Goal: Task Accomplishment & Management: Manage account settings

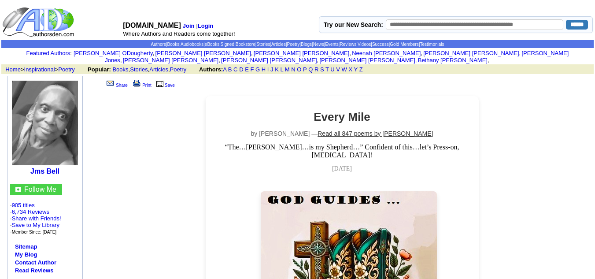
click at [351, 130] on link "Read all 847 poems by Jms Bell" at bounding box center [374, 133] width 115 height 7
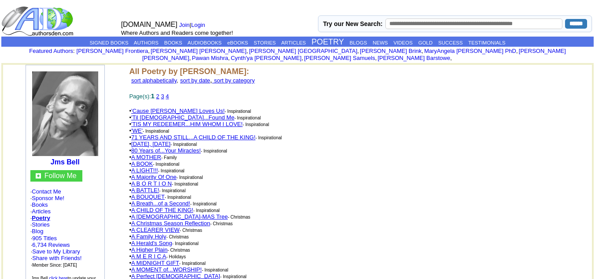
click at [164, 93] on link "3" at bounding box center [162, 96] width 3 height 7
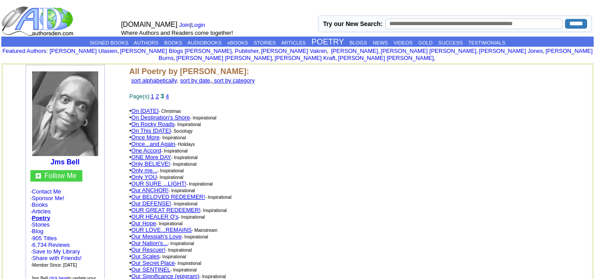
click at [159, 93] on link "2" at bounding box center [156, 96] width 3 height 7
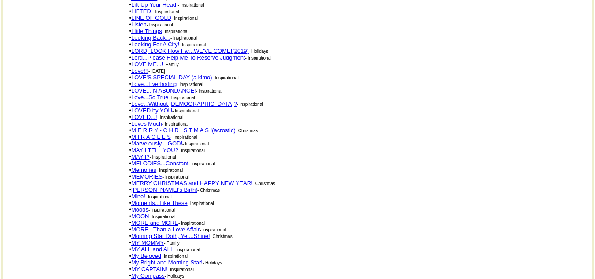
scroll to position [1344, 0]
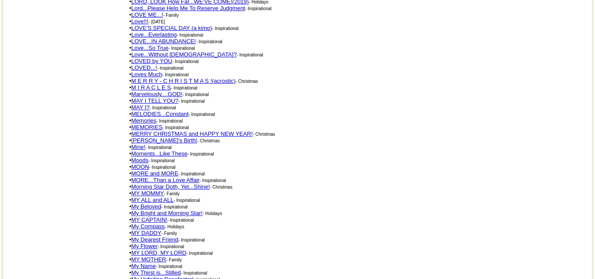
click at [151, 203] on link "My Beloved" at bounding box center [146, 206] width 30 height 7
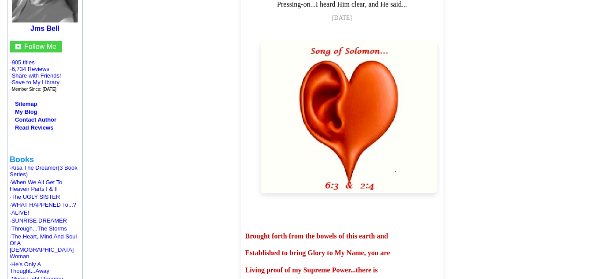
scroll to position [44, 0]
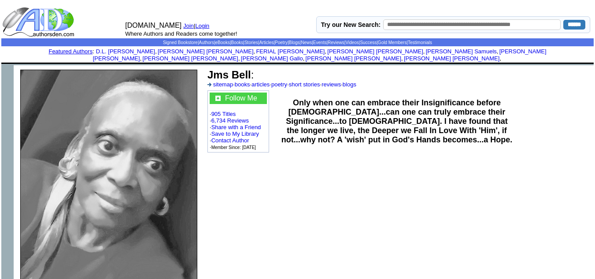
click at [207, 26] on link "Login" at bounding box center [203, 25] width 14 height 7
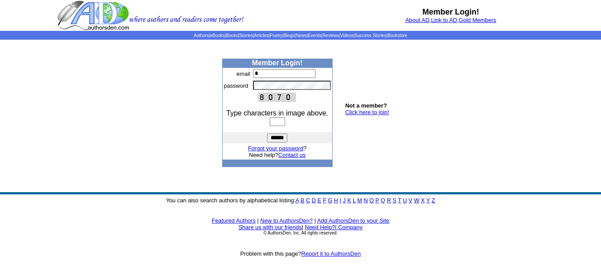
type input "**********"
click at [273, 122] on input "text" at bounding box center [277, 121] width 15 height 9
type input "****"
click at [275, 139] on input "******" at bounding box center [277, 137] width 20 height 9
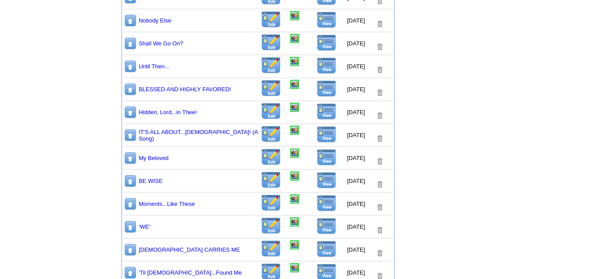
scroll to position [398, 0]
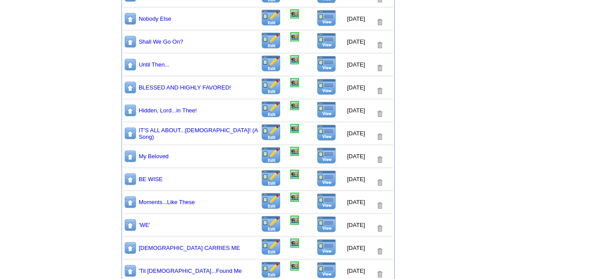
click at [322, 111] on img at bounding box center [327, 109] width 20 height 17
click at [263, 159] on img at bounding box center [271, 155] width 21 height 17
click at [261, 159] on img at bounding box center [271, 155] width 21 height 17
click at [534, 108] on td "Guidelines: Only share Books, Stories, Articles, Poems, News and Events in your…" at bounding box center [532, 280] width 95 height 1199
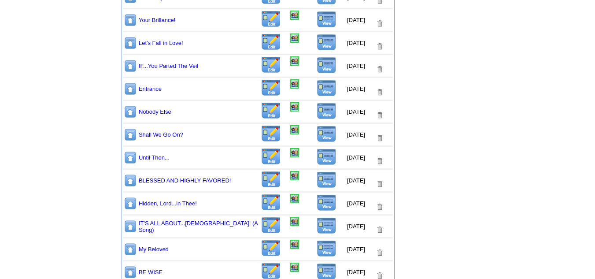
scroll to position [336, 0]
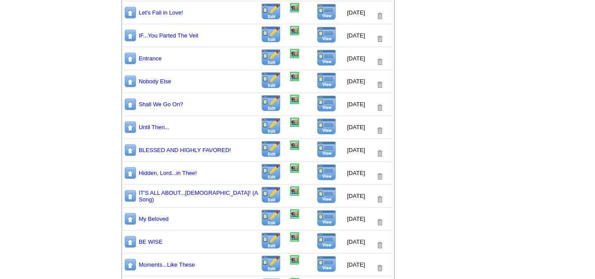
click at [262, 221] on img at bounding box center [271, 217] width 21 height 17
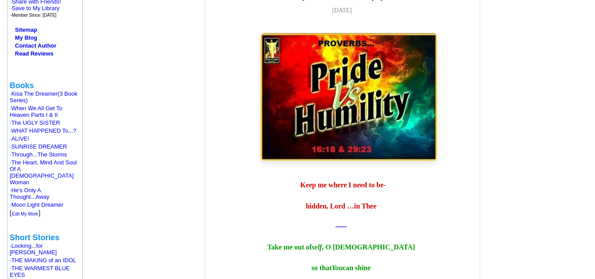
scroll to position [176, 0]
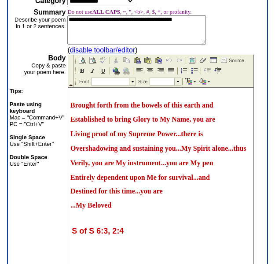
click at [70, 107] on span "Brought forth from the bowels of this earth and" at bounding box center [141, 104] width 143 height 7
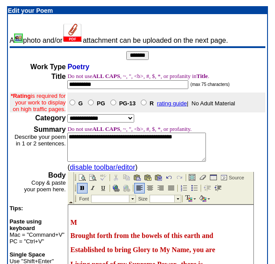
click at [80, 224] on p "M" at bounding box center [160, 222] width 181 height 8
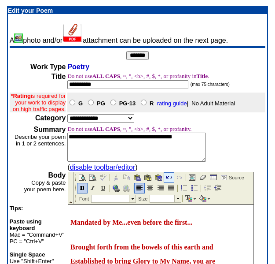
click at [166, 177] on img at bounding box center [169, 177] width 7 height 7
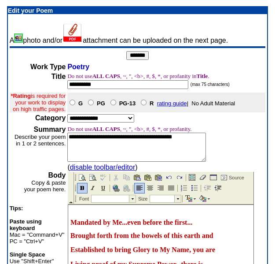
click at [70, 237] on span "Brought forth from the bowels of this earth and" at bounding box center [141, 235] width 143 height 7
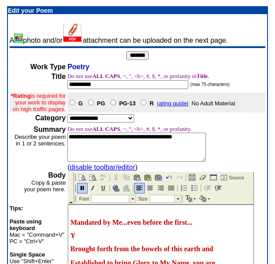
click at [74, 237] on span "Y" at bounding box center [72, 235] width 5 height 7
click at [95, 238] on span "[DATE] was formed" at bounding box center [100, 235] width 60 height 7
click at [108, 239] on span "[DATE] was formed" at bounding box center [100, 235] width 60 height 7
click at [134, 239] on span "[DATE]...was formed" at bounding box center [102, 235] width 64 height 7
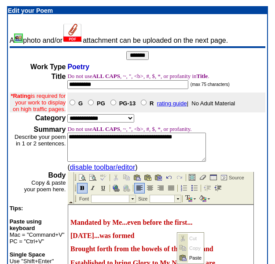
click at [155, 240] on p "[DATE]...was formed" at bounding box center [160, 236] width 181 height 8
click at [134, 239] on span "[DATE]...was formed" at bounding box center [102, 235] width 64 height 7
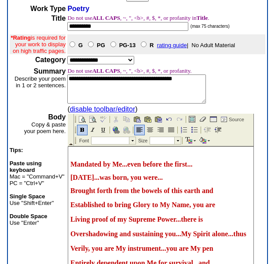
scroll to position [59, 0]
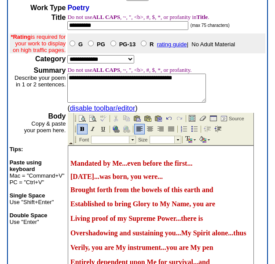
click at [163, 180] on span "[DATE]...was born, you were..." at bounding box center [116, 176] width 92 height 7
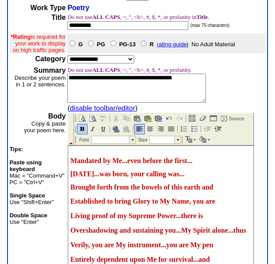
scroll to position [0, 0]
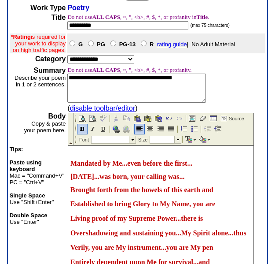
click at [184, 180] on span "[DATE]...was born, your calling was..." at bounding box center [127, 176] width 114 height 7
click at [143, 180] on span "[DATE]...was born, your calling was..." at bounding box center [127, 176] width 114 height 7
click at [184, 180] on span "[DATE]...was born, your calling was..." at bounding box center [127, 176] width 114 height 7
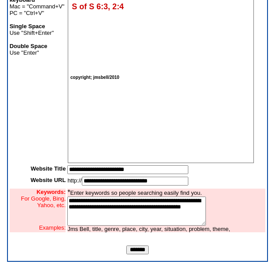
scroll to position [164, 0]
drag, startPoint x: 71, startPoint y: 156, endPoint x: 81, endPoint y: 151, distance: 11.4
click at [71, 155] on body "Mandated by Me...even before the first... Yesterday...was born, your calling wa…" at bounding box center [160, -1] width 185 height 325
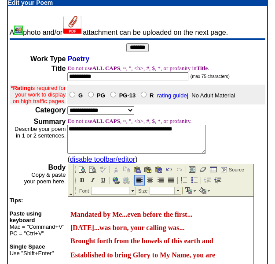
scroll to position [0, 0]
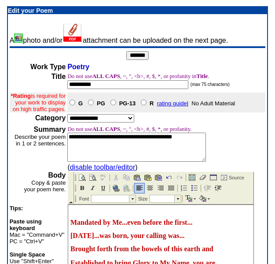
click at [139, 56] on input "*******" at bounding box center [137, 55] width 22 height 9
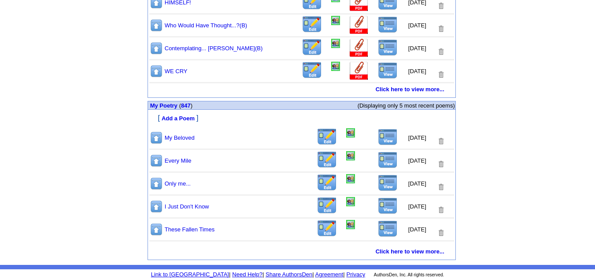
scroll to position [455, 0]
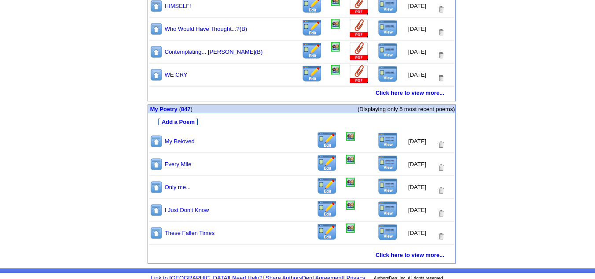
click at [380, 144] on img at bounding box center [388, 140] width 20 height 17
click at [185, 109] on link "847" at bounding box center [186, 109] width 10 height 7
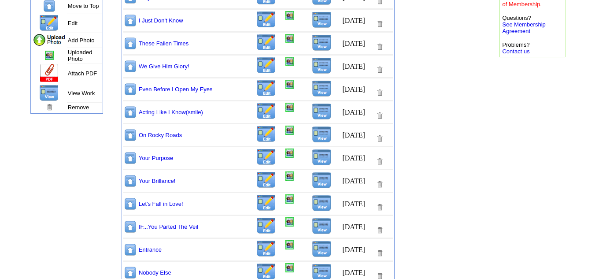
scroll to position [308, 0]
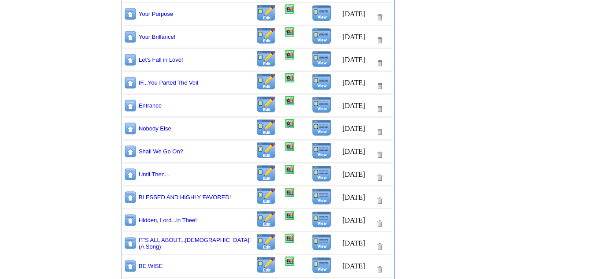
drag, startPoint x: 129, startPoint y: 198, endPoint x: 97, endPoint y: 159, distance: 49.8
click at [128, 197] on img at bounding box center [130, 197] width 13 height 14
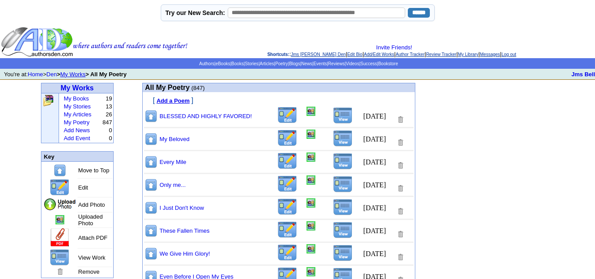
scroll to position [308, 0]
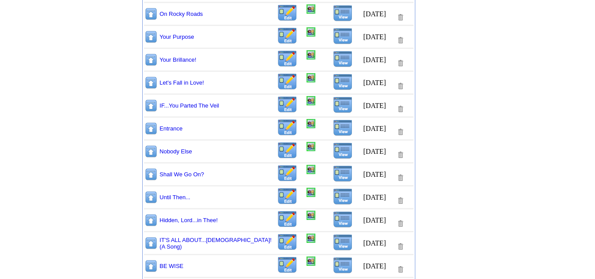
click at [151, 198] on img at bounding box center [150, 197] width 13 height 14
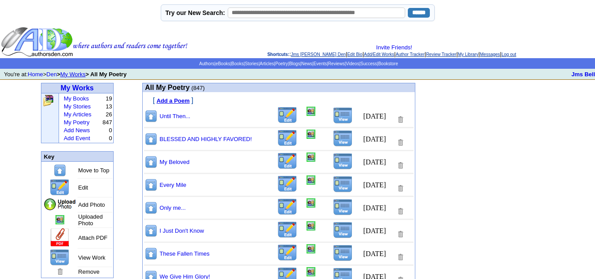
scroll to position [308, 0]
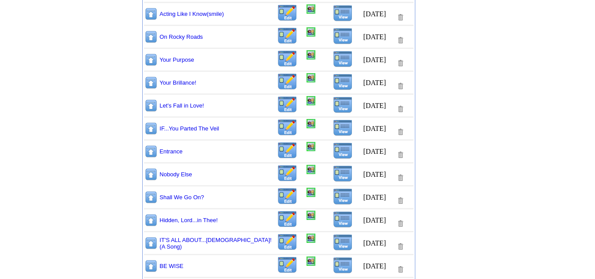
click at [150, 196] on img at bounding box center [150, 197] width 13 height 14
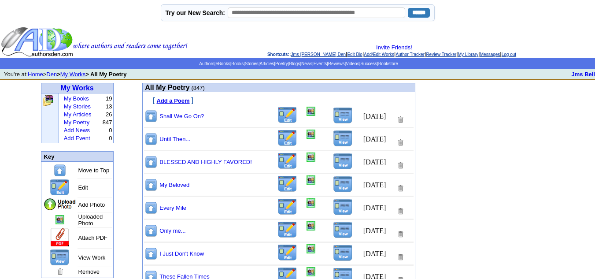
scroll to position [308, 0]
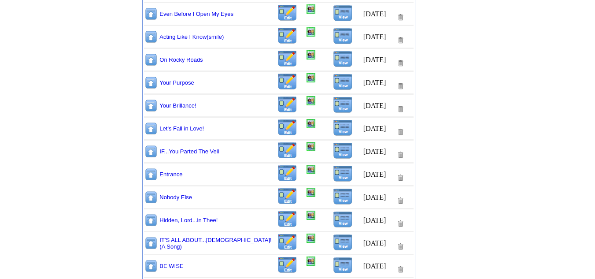
click at [149, 197] on img at bounding box center [150, 197] width 13 height 14
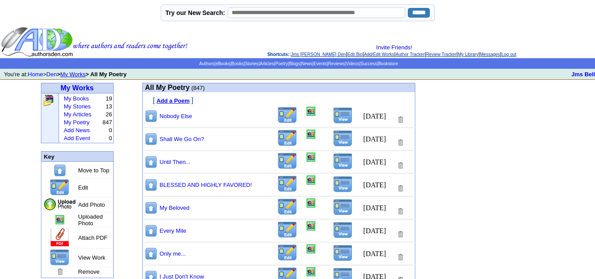
scroll to position [308, 0]
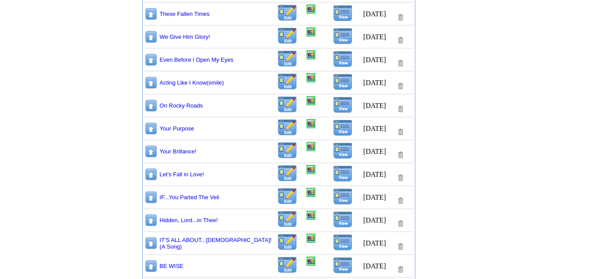
drag, startPoint x: 151, startPoint y: 198, endPoint x: 150, endPoint y: 191, distance: 6.7
click at [151, 197] on img at bounding box center [150, 197] width 13 height 14
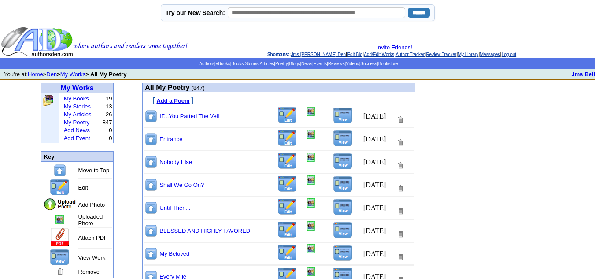
scroll to position [308, 0]
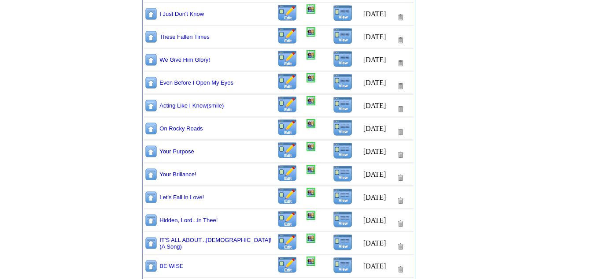
click at [151, 197] on img at bounding box center [150, 197] width 13 height 14
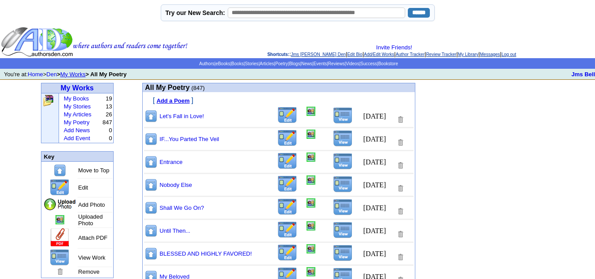
scroll to position [308, 0]
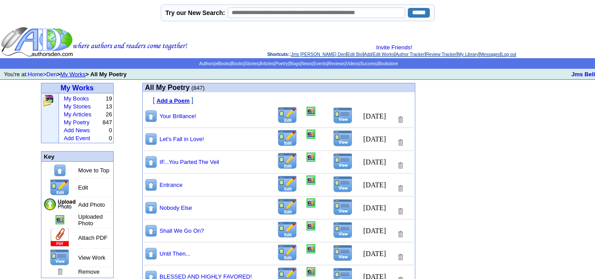
scroll to position [308, 0]
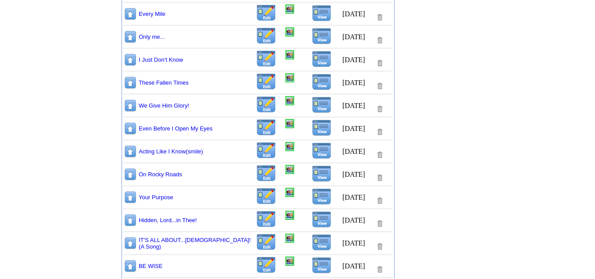
click at [129, 197] on img at bounding box center [130, 197] width 13 height 14
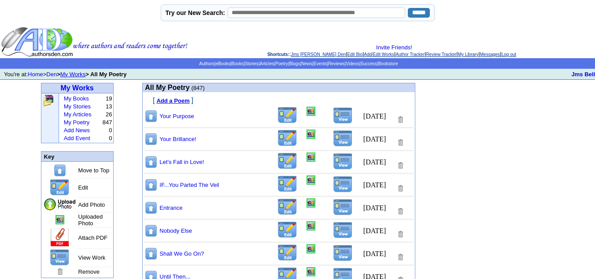
scroll to position [308, 0]
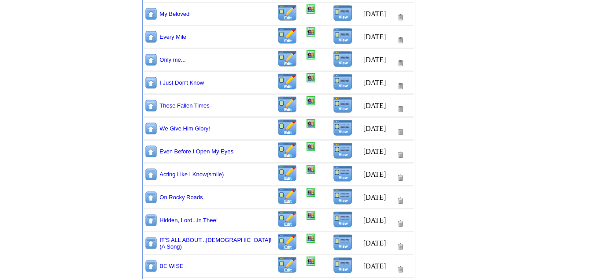
click at [150, 197] on img at bounding box center [150, 197] width 13 height 14
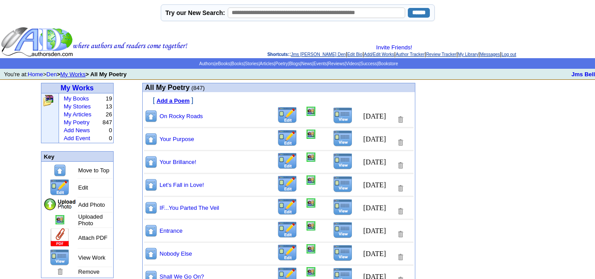
scroll to position [308, 0]
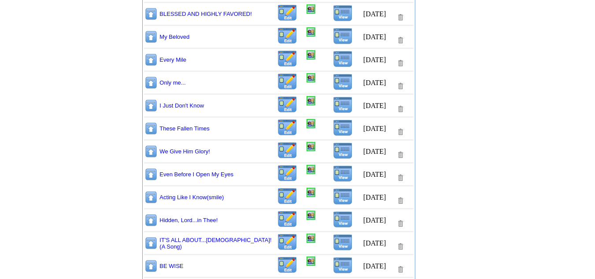
click at [150, 198] on img at bounding box center [150, 197] width 13 height 14
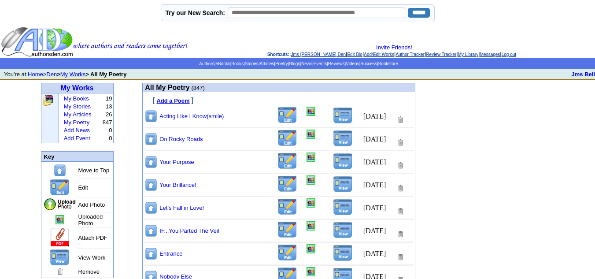
scroll to position [308, 0]
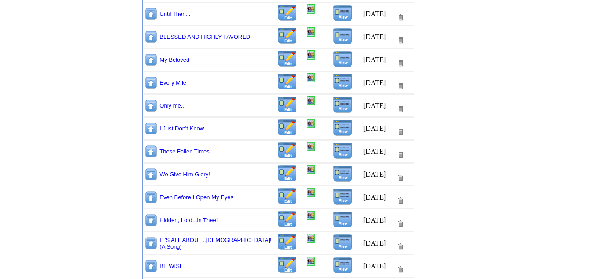
click at [151, 196] on img at bounding box center [150, 197] width 13 height 14
click at [152, 198] on img at bounding box center [150, 197] width 13 height 14
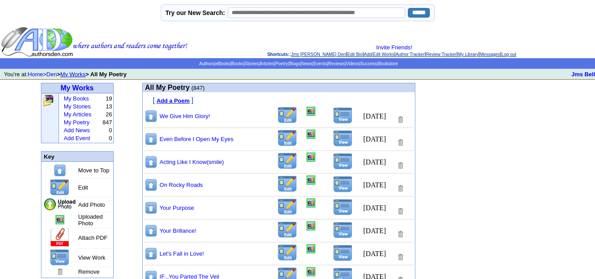
scroll to position [308, 0]
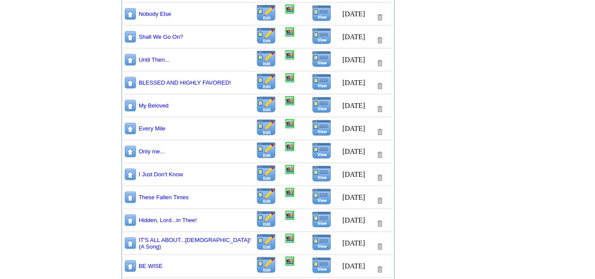
click at [129, 197] on img at bounding box center [130, 197] width 13 height 14
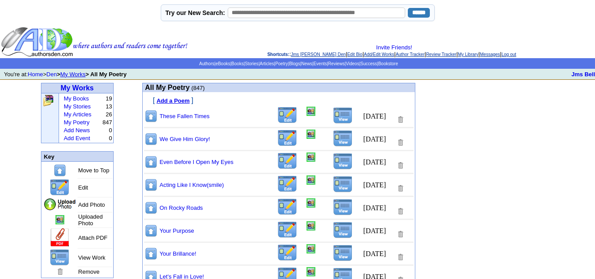
scroll to position [308, 0]
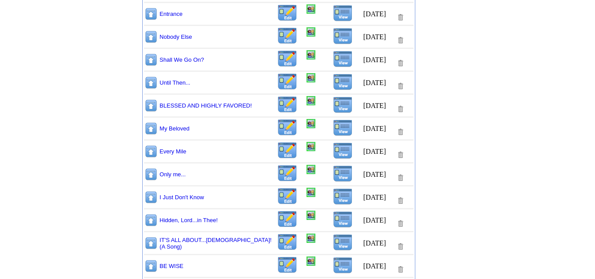
click at [151, 196] on img at bounding box center [150, 197] width 13 height 14
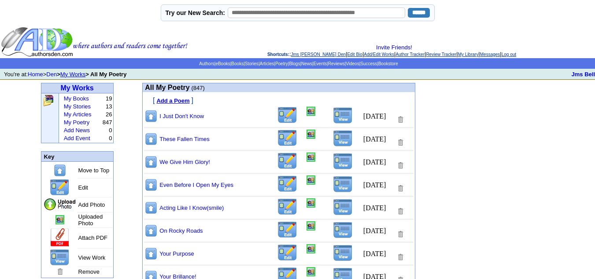
scroll to position [308, 0]
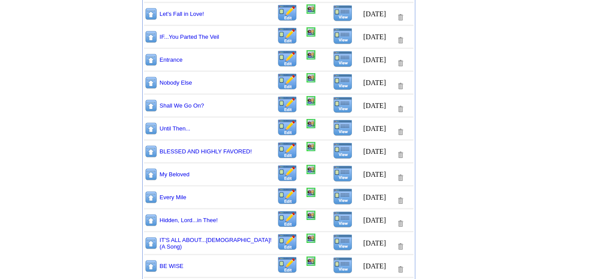
click at [151, 199] on img at bounding box center [150, 197] width 13 height 14
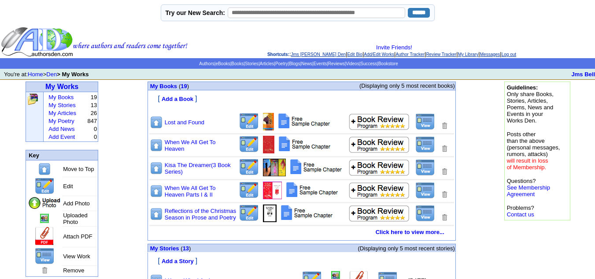
click at [516, 54] on link "Log out" at bounding box center [509, 54] width 15 height 5
